Goal: Check status: Check status

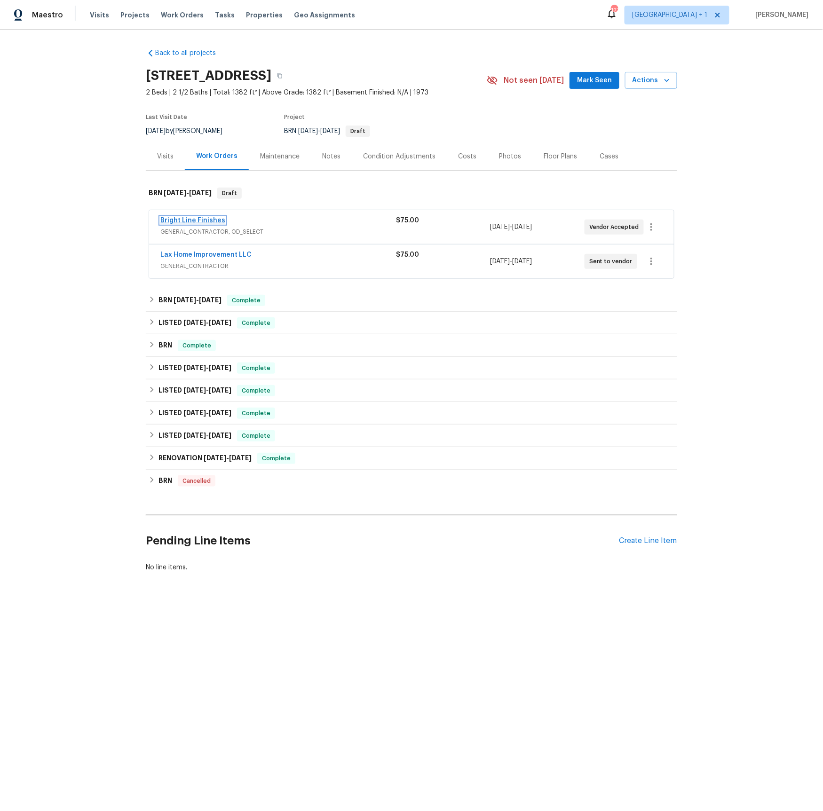
click at [189, 218] on link "Bright Line Finishes" at bounding box center [192, 220] width 65 height 7
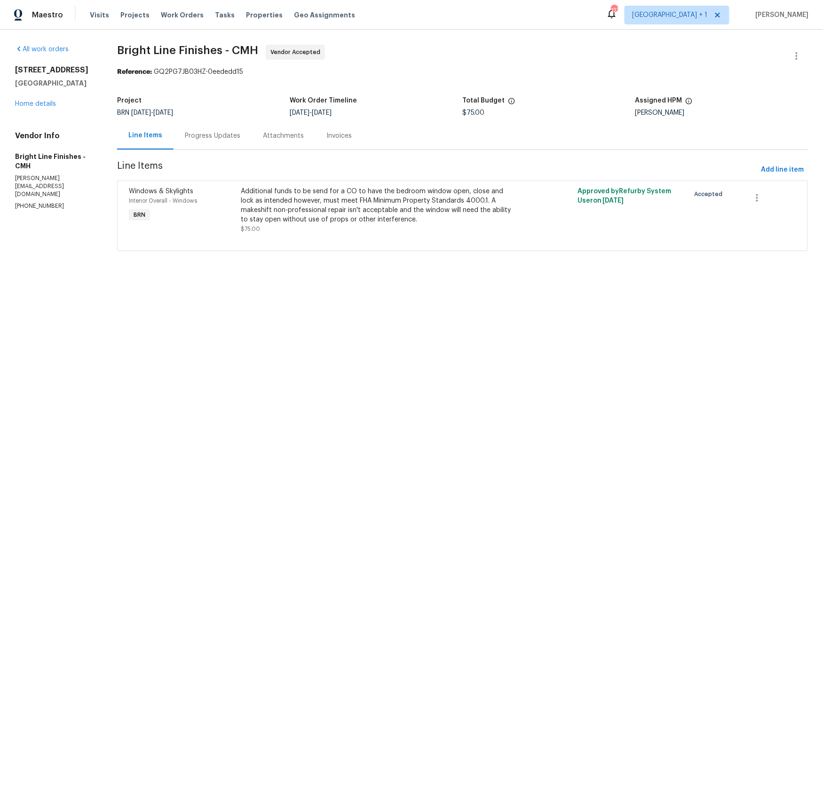
click at [211, 138] on div "Progress Updates" at bounding box center [213, 135] width 56 height 9
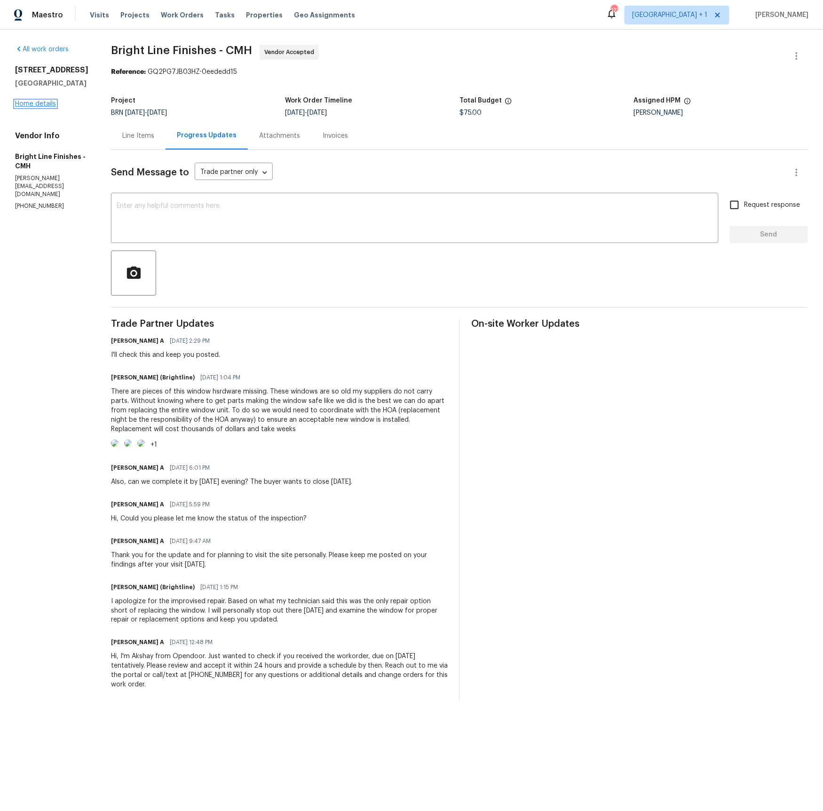
click at [30, 107] on link "Home details" at bounding box center [35, 104] width 41 height 7
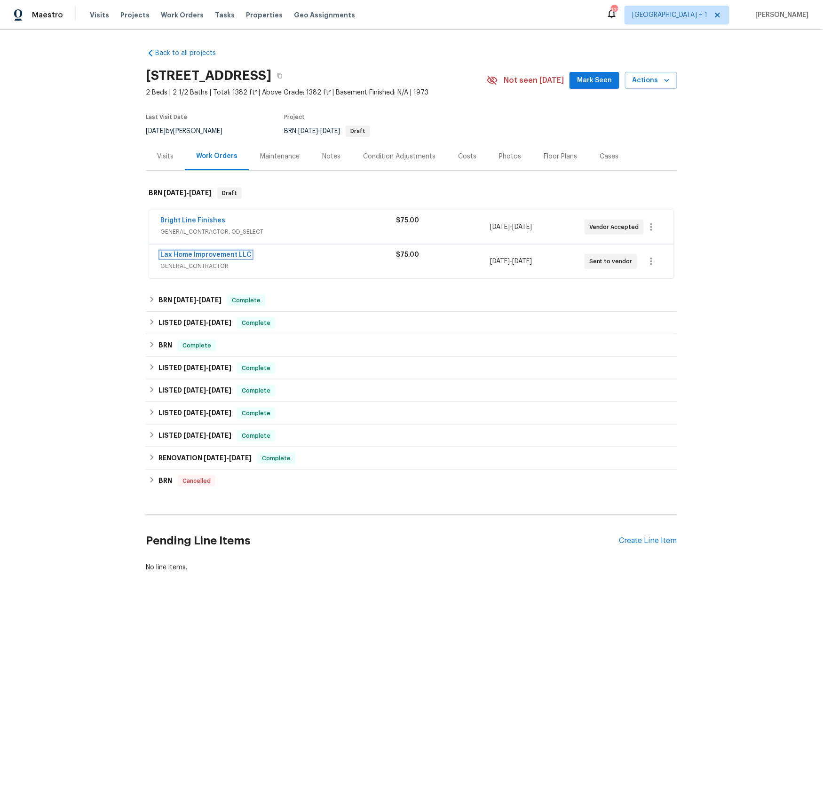
click at [181, 255] on link "Lax Home Improvement LLC" at bounding box center [205, 255] width 91 height 7
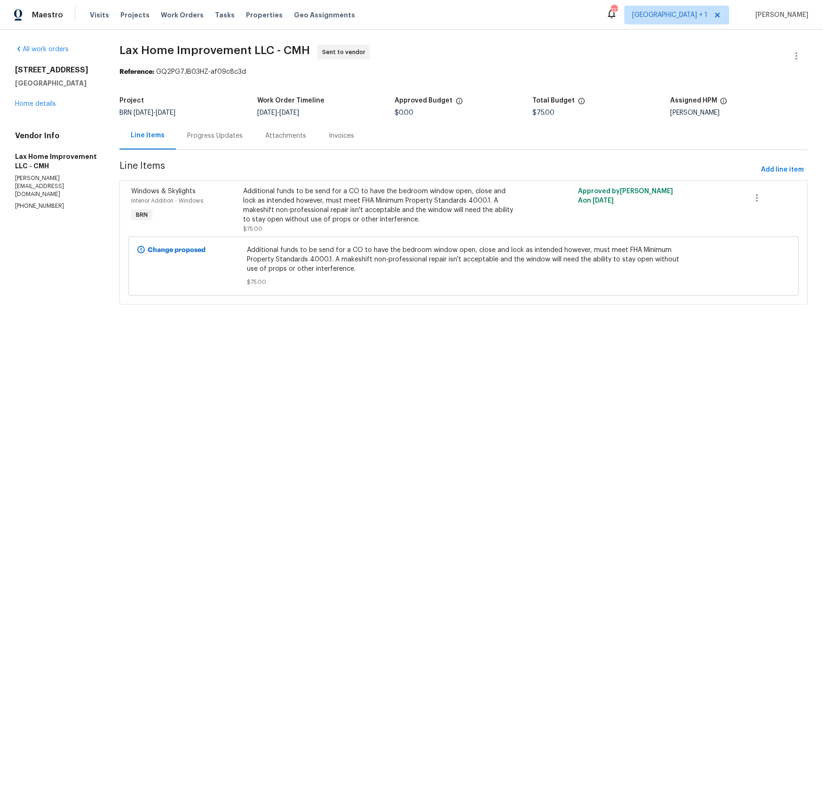
click at [232, 140] on div "Progress Updates" at bounding box center [215, 135] width 56 height 9
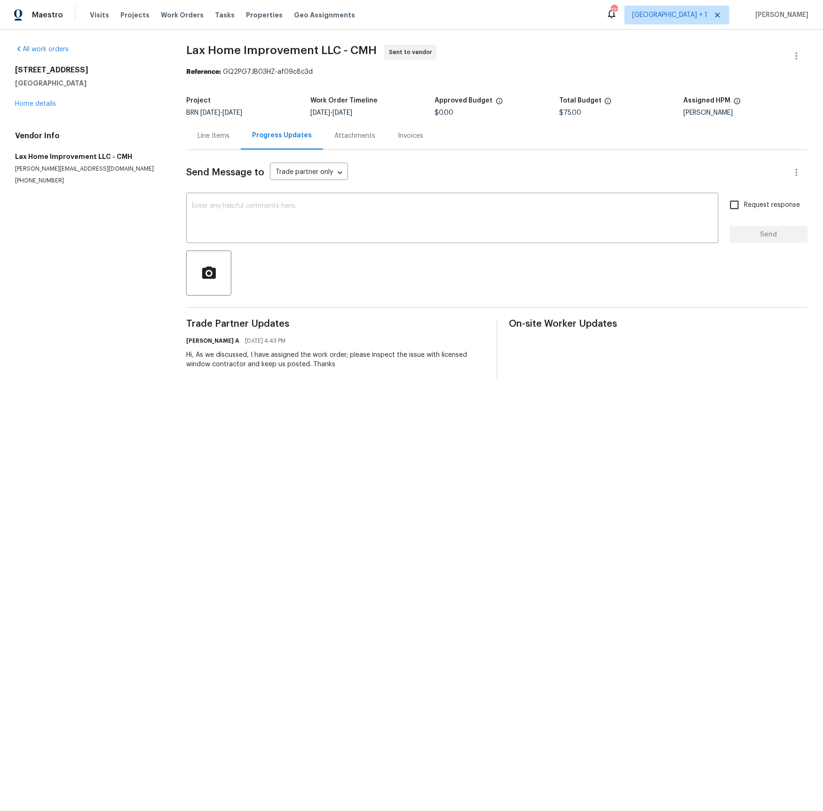
click at [38, 109] on div "All work orders [STREET_ADDRESS] Home details Vendor Info Lax Home Improvement …" at bounding box center [89, 115] width 149 height 140
click at [45, 104] on link "Home details" at bounding box center [35, 104] width 41 height 7
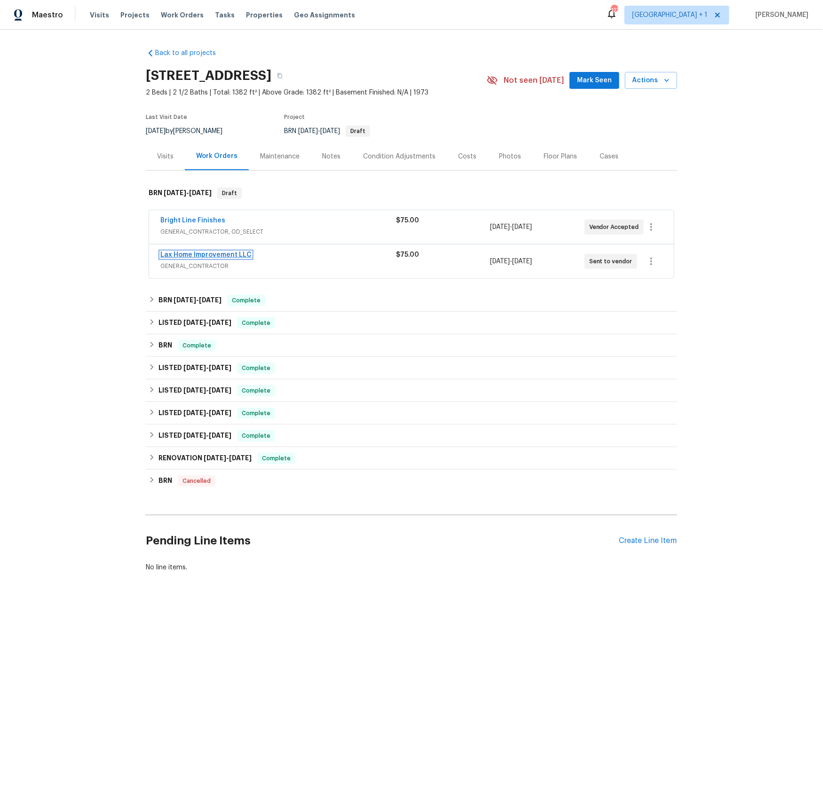
click at [222, 256] on link "Lax Home Improvement LLC" at bounding box center [205, 255] width 91 height 7
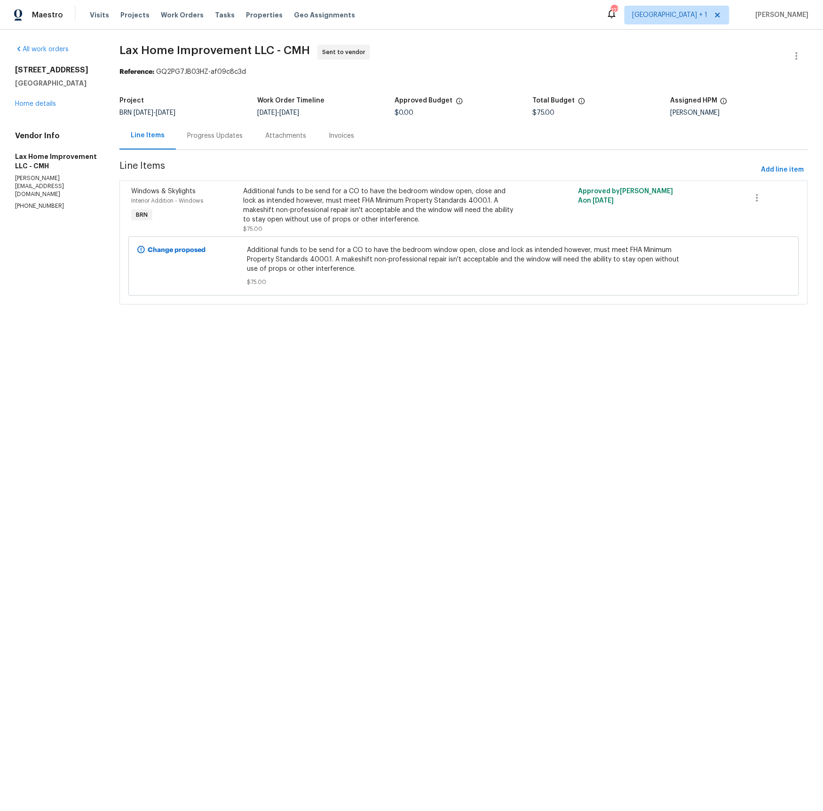
click at [214, 137] on div "Progress Updates" at bounding box center [215, 135] width 56 height 9
